Goal: Task Accomplishment & Management: Manage account settings

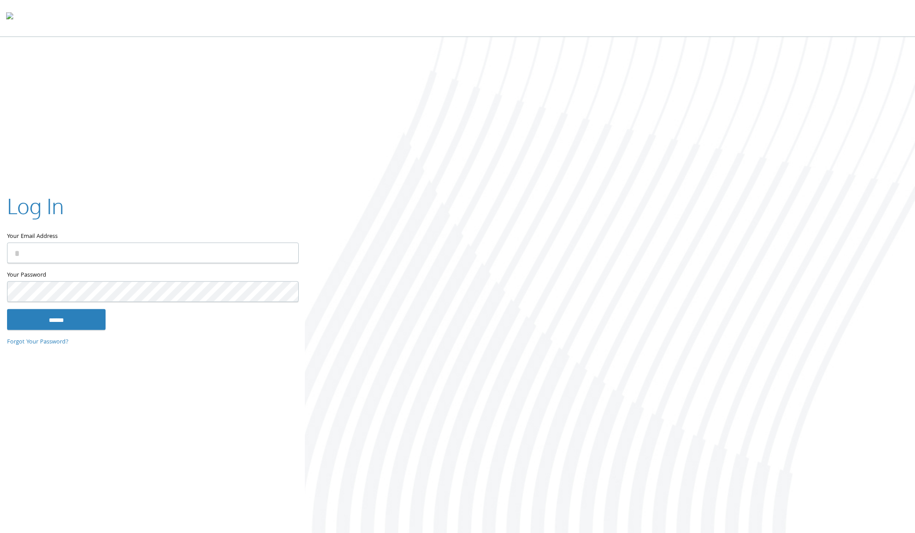
type input "**********"
click at [75, 315] on input "******" at bounding box center [56, 319] width 99 height 21
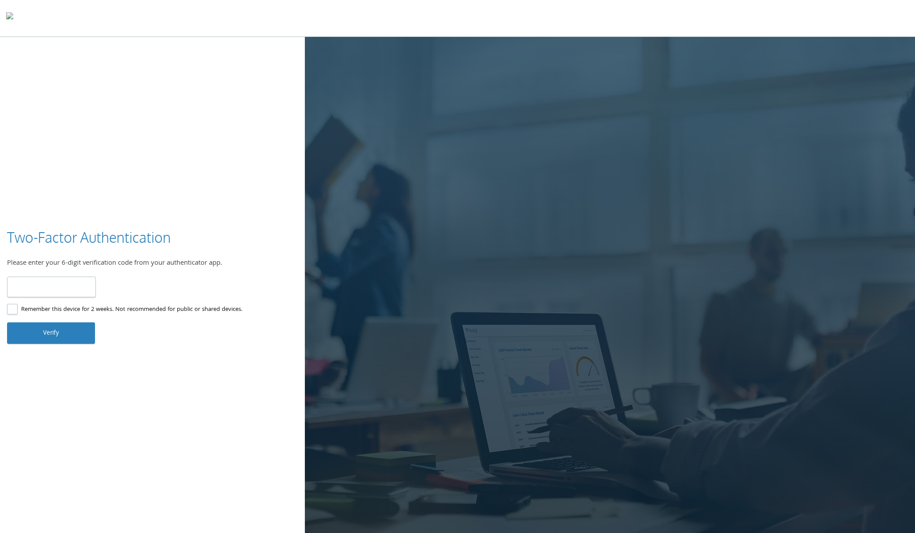
type input "******"
click at [72, 331] on button "Verify" at bounding box center [51, 333] width 88 height 21
